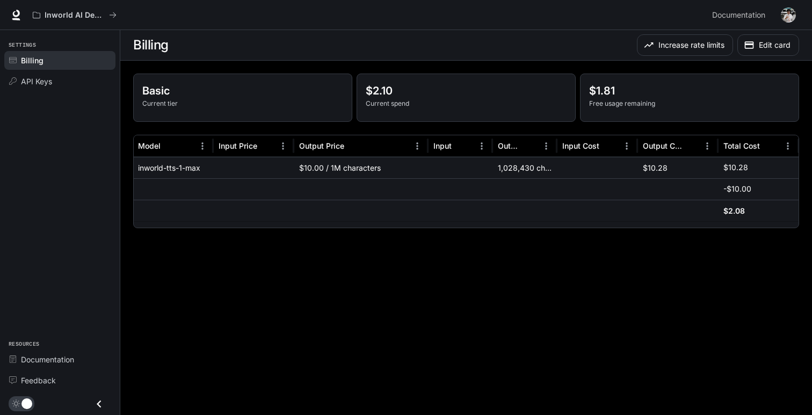
scroll to position [0, 53]
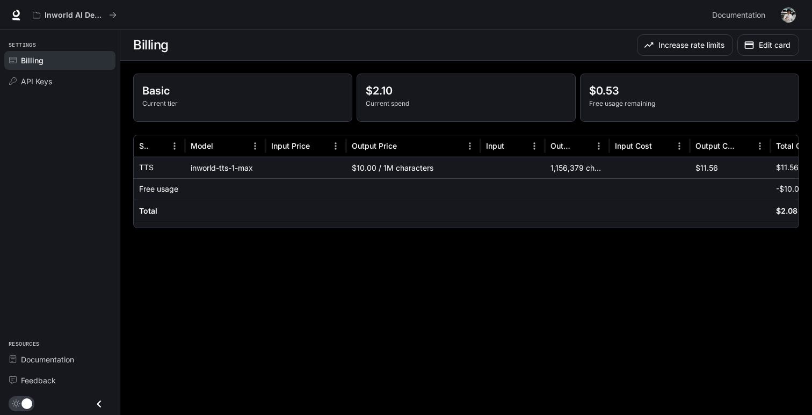
click at [603, 69] on div "Basic Current tier $2.10 Current spend $0.53 Free usage remaining Service Model…" at bounding box center [465, 151] width 691 height 180
click at [325, 5] on div "Inworld AI Demos" at bounding box center [368, 14] width 680 height 21
click at [331, 16] on div "Inworld AI Demos" at bounding box center [368, 14] width 680 height 21
